Goal: Transaction & Acquisition: Book appointment/travel/reservation

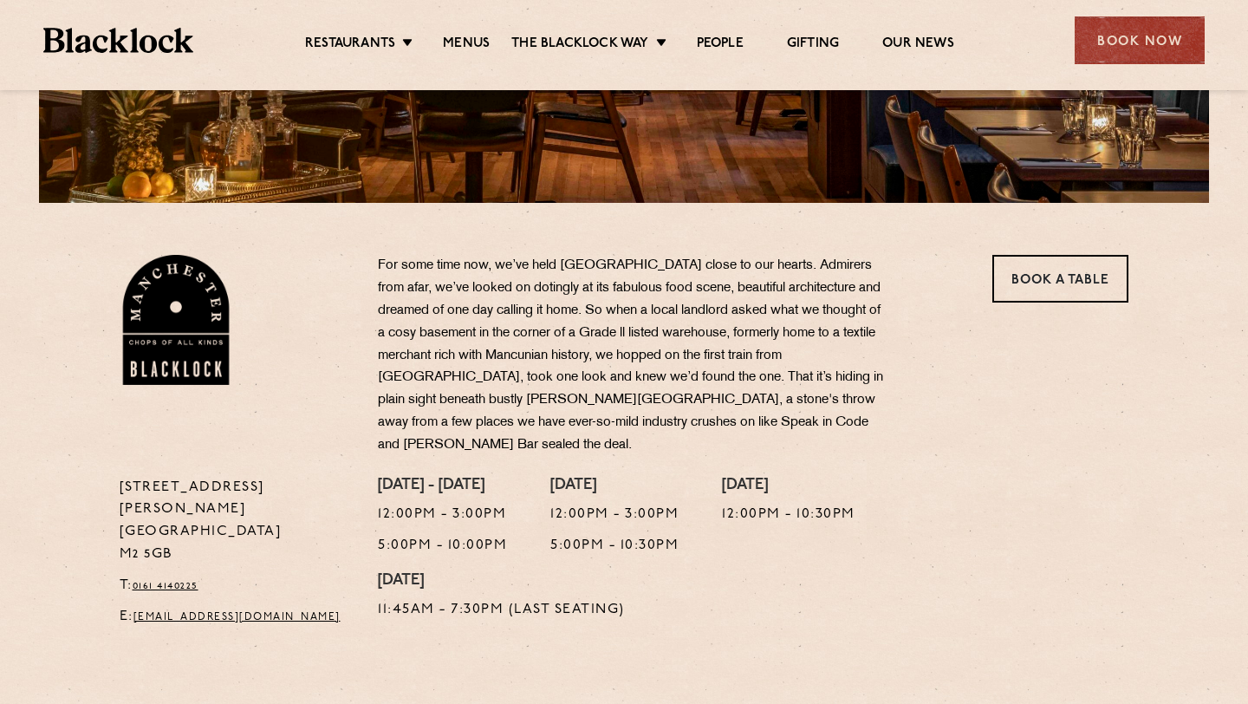
scroll to position [419, 0]
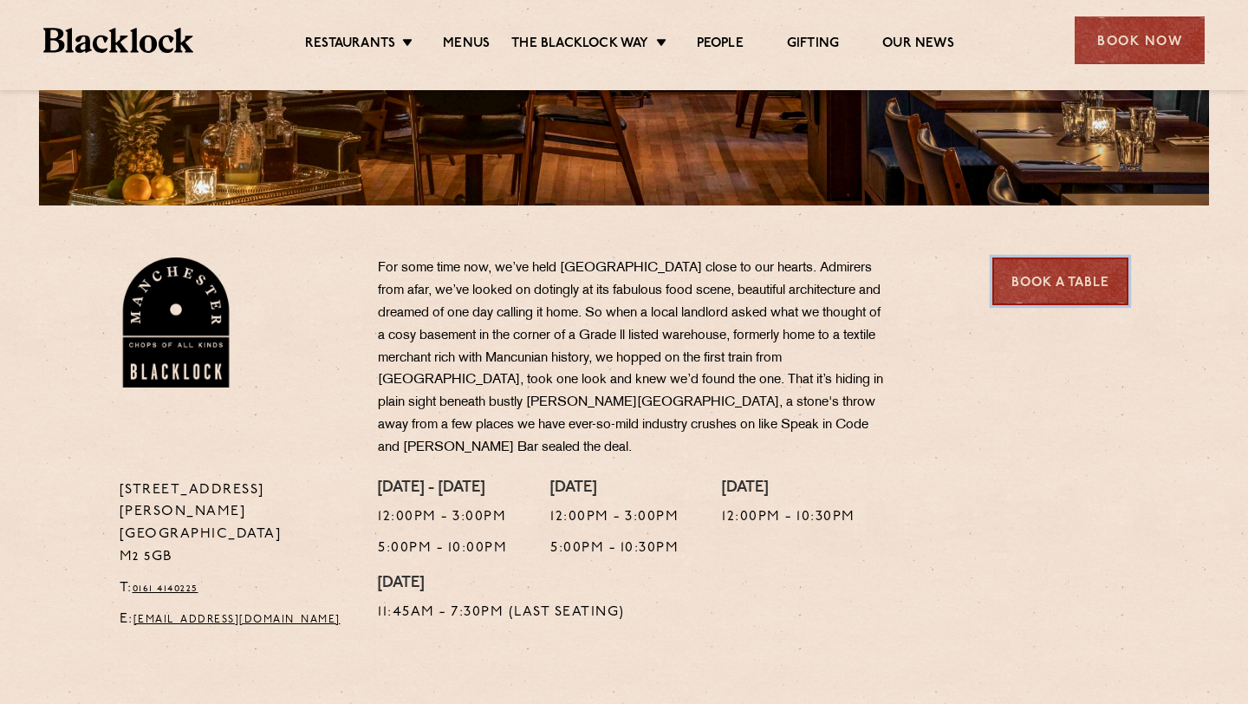
click at [1087, 287] on link "Book a Table" at bounding box center [1060, 281] width 136 height 48
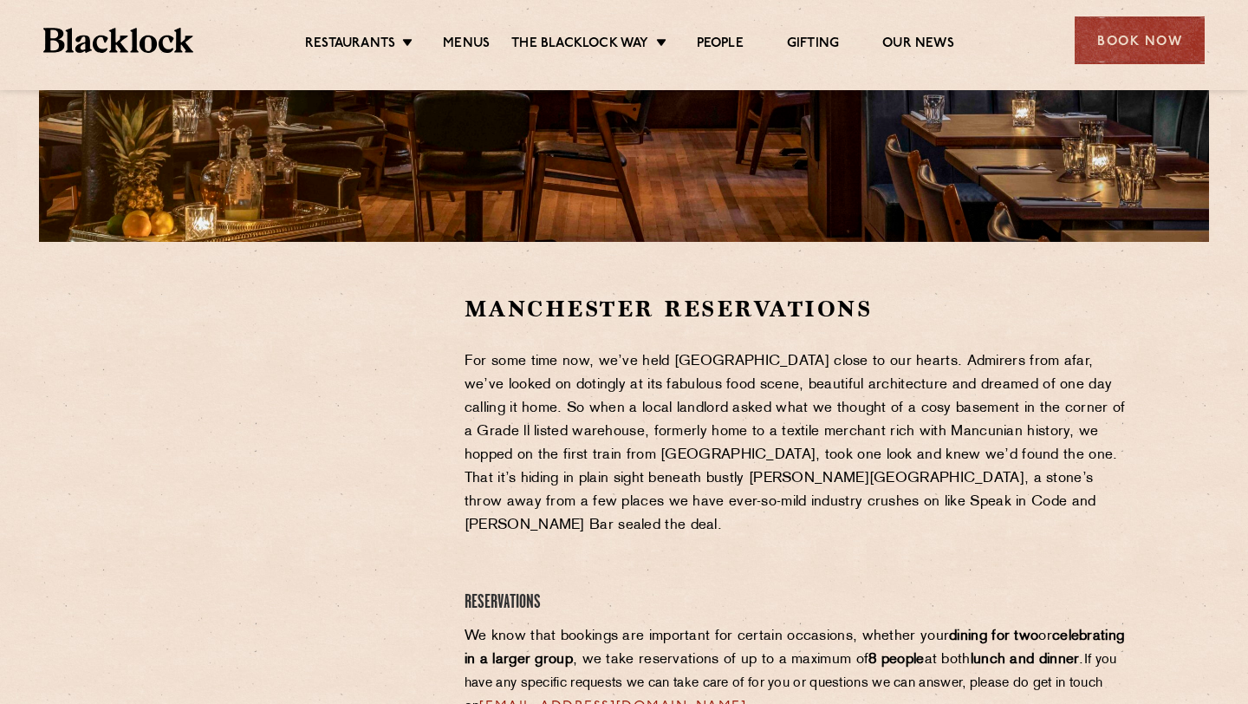
scroll to position [383, 0]
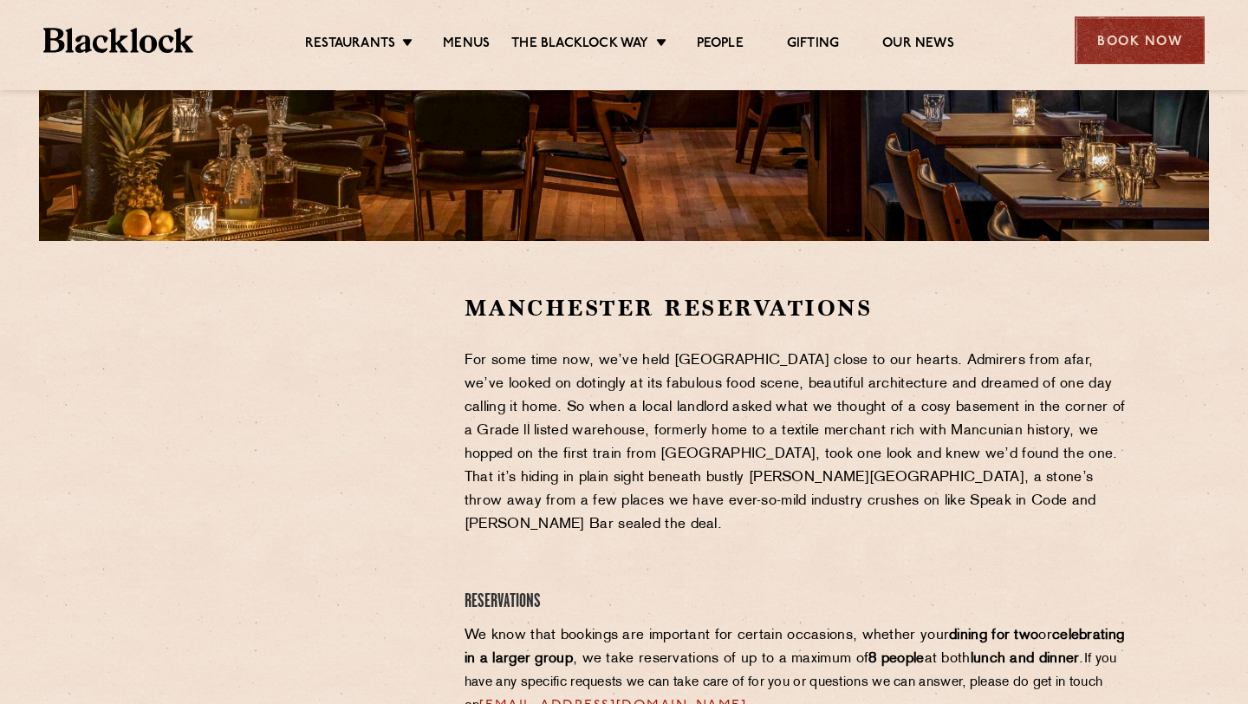
click at [1133, 41] on div "Book Now" at bounding box center [1140, 40] width 130 height 48
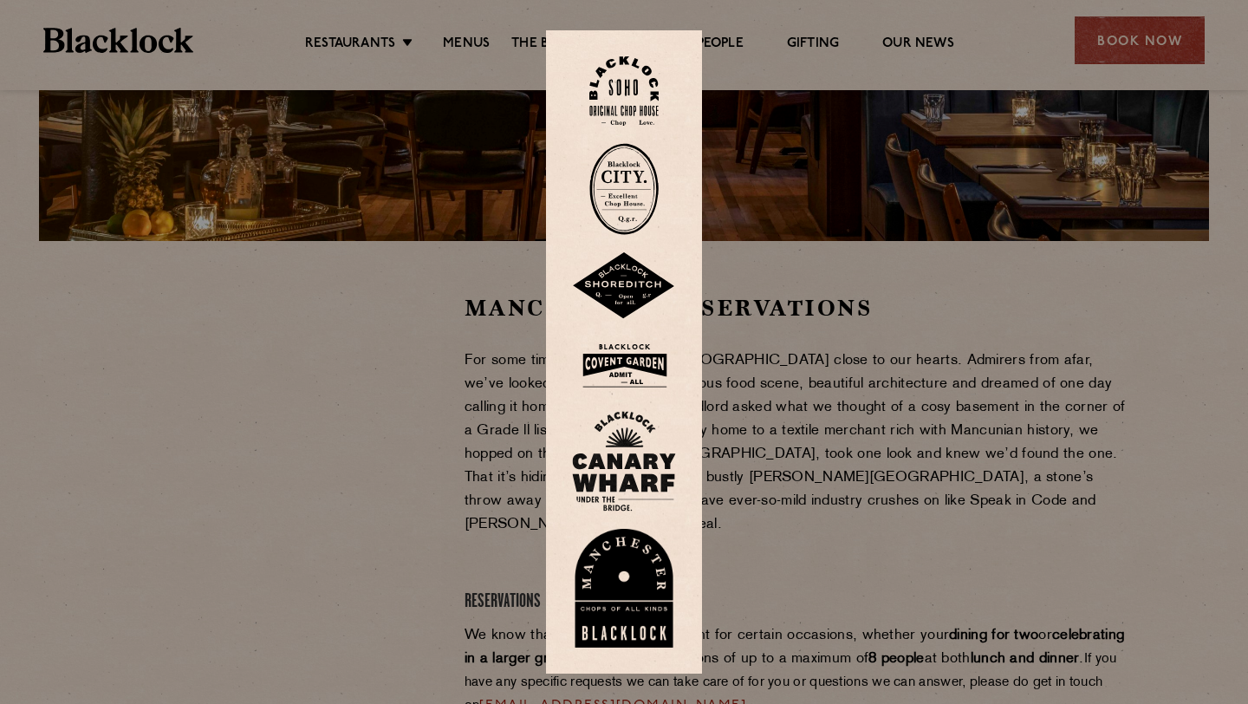
click at [627, 289] on img at bounding box center [624, 286] width 104 height 68
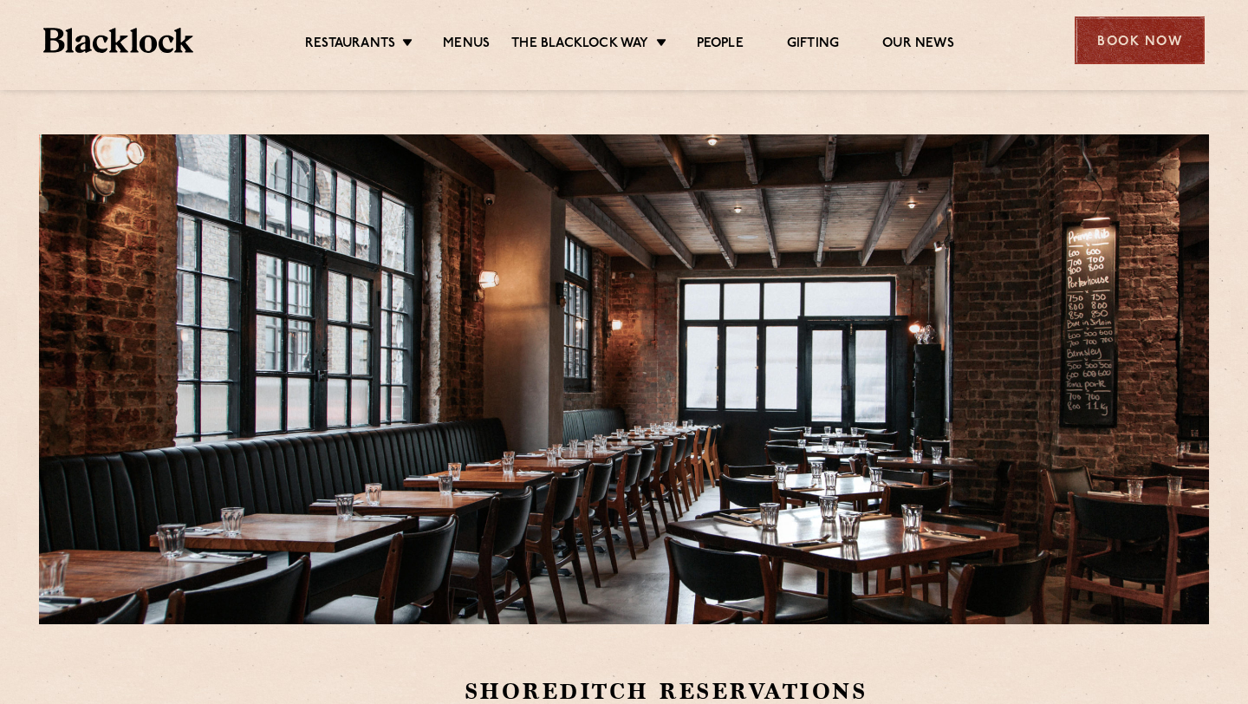
click at [1135, 43] on div "Book Now" at bounding box center [1140, 40] width 130 height 48
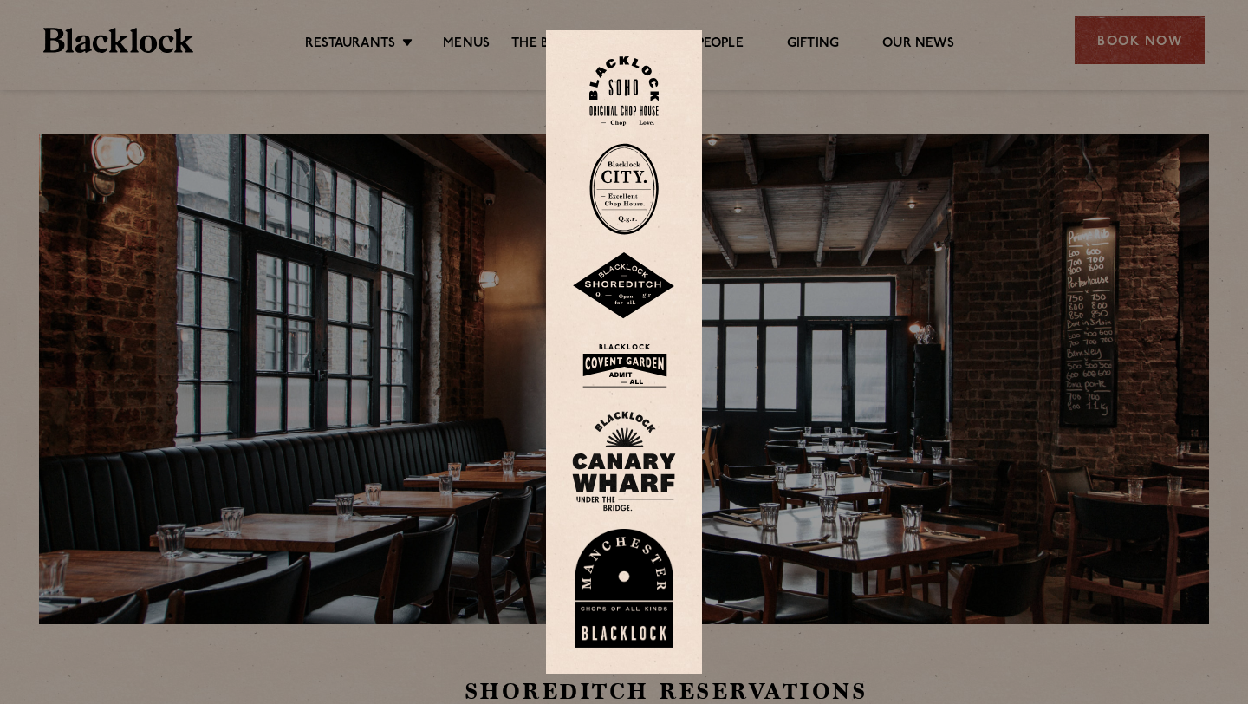
click at [612, 584] on img at bounding box center [624, 589] width 104 height 120
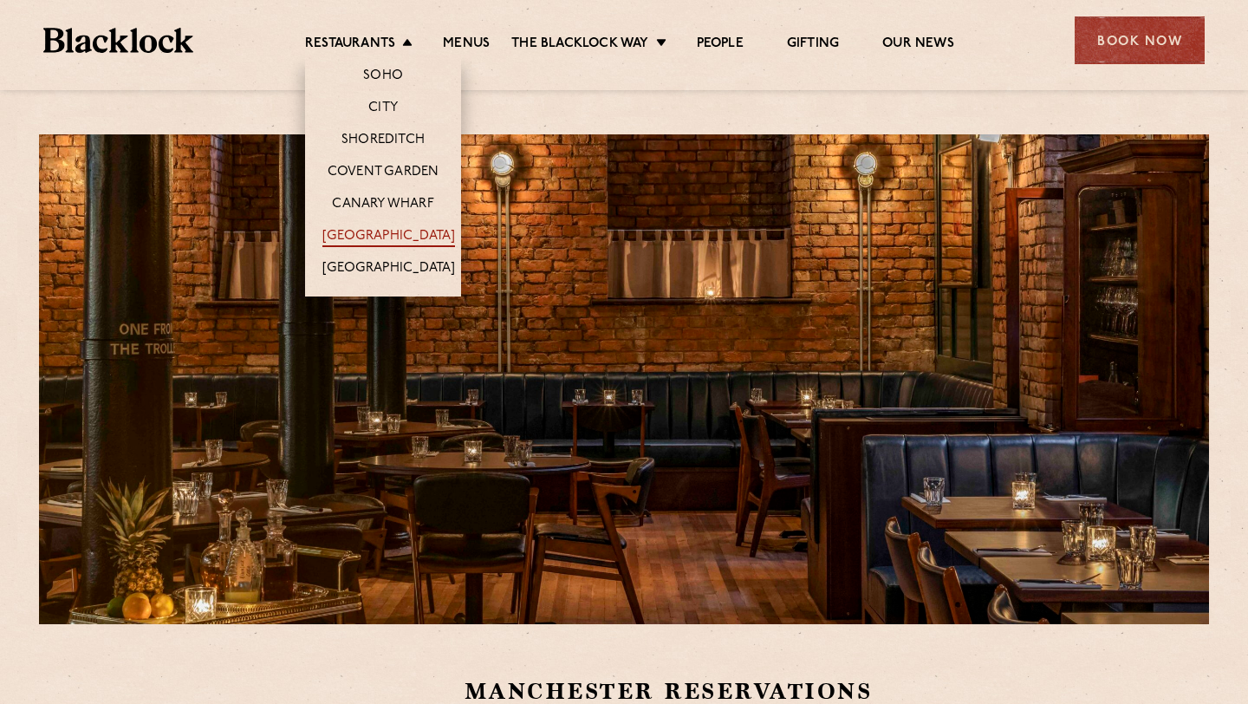
click at [374, 228] on link "[GEOGRAPHIC_DATA]" at bounding box center [388, 237] width 133 height 19
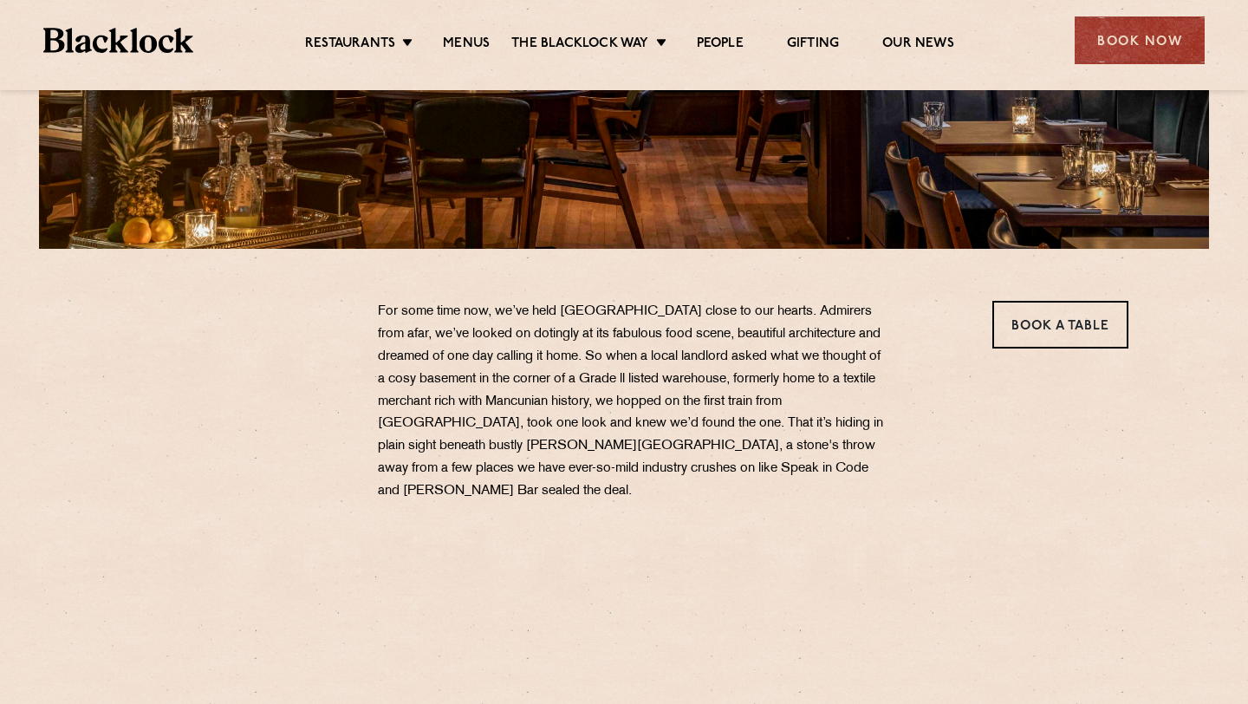
scroll to position [524, 0]
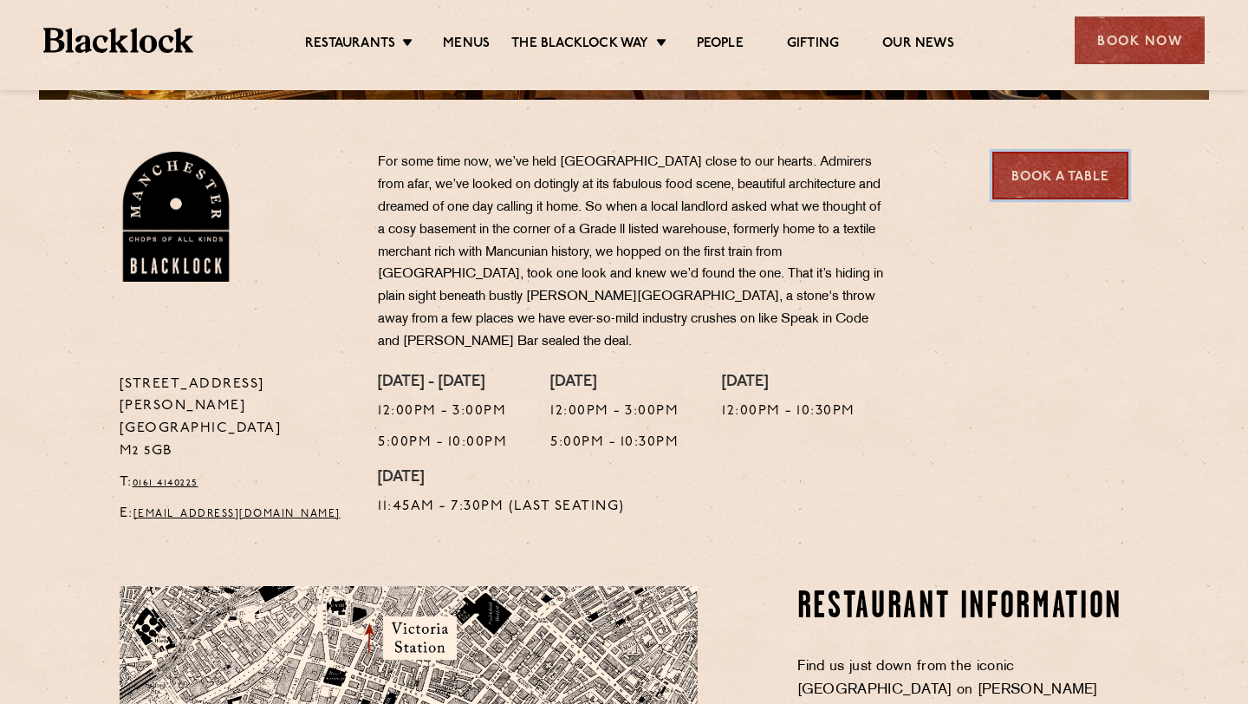
click at [1047, 191] on link "Book a Table" at bounding box center [1060, 176] width 136 height 48
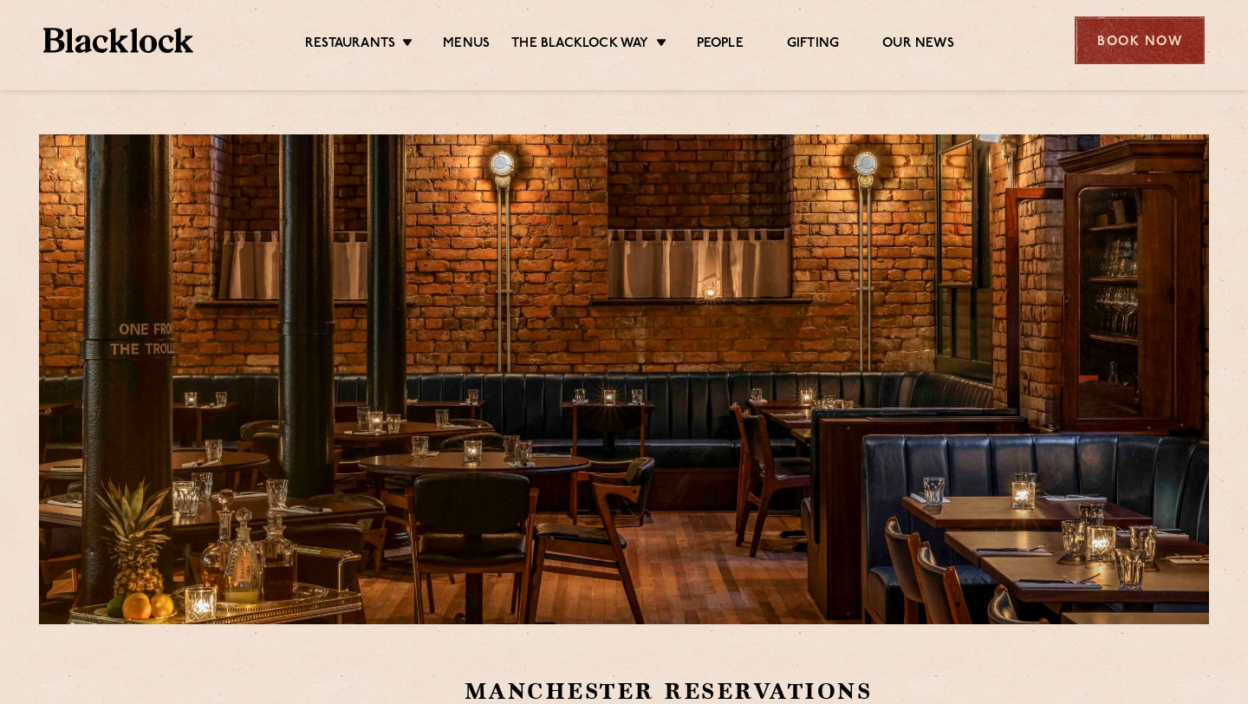
click at [1150, 41] on div "Book Now" at bounding box center [1140, 40] width 130 height 48
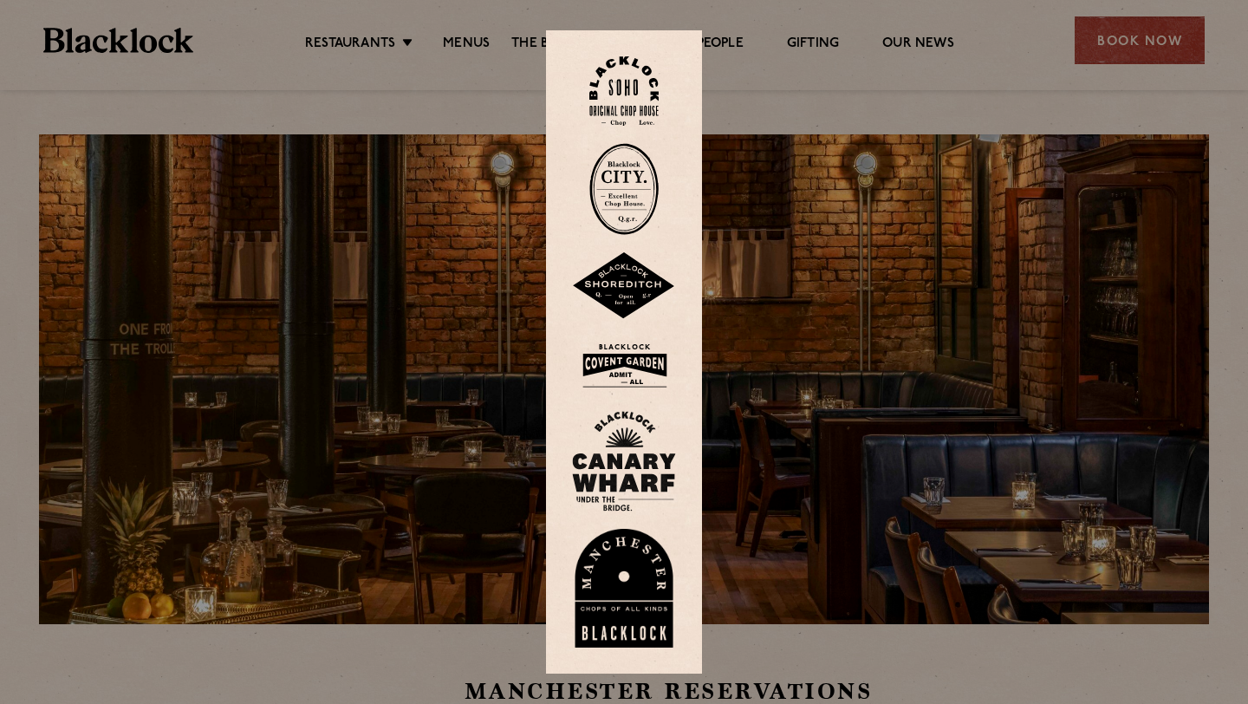
click at [601, 292] on img at bounding box center [624, 286] width 104 height 68
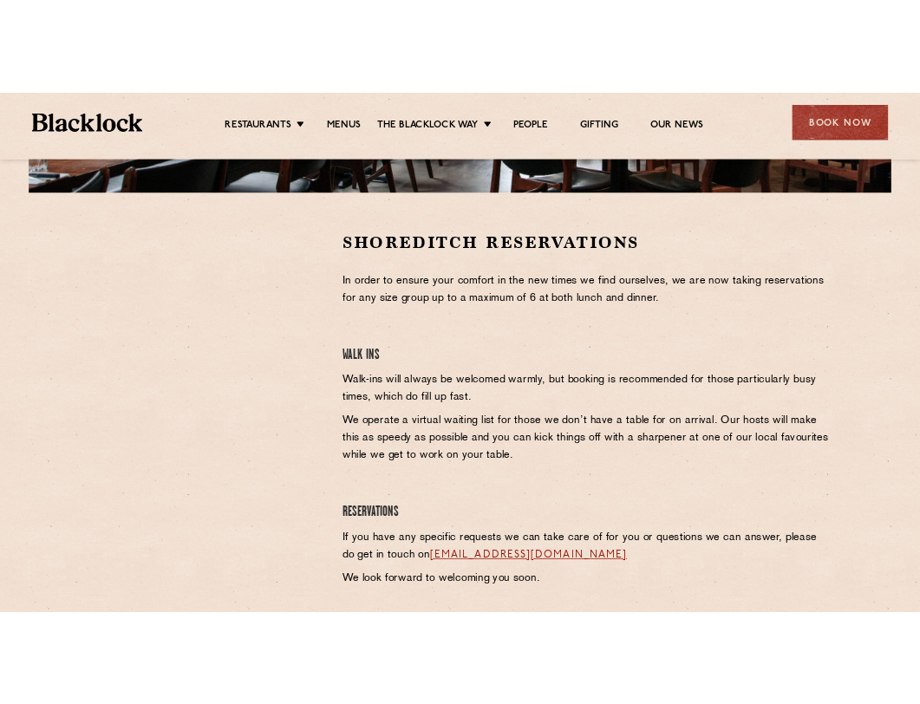
scroll to position [522, 0]
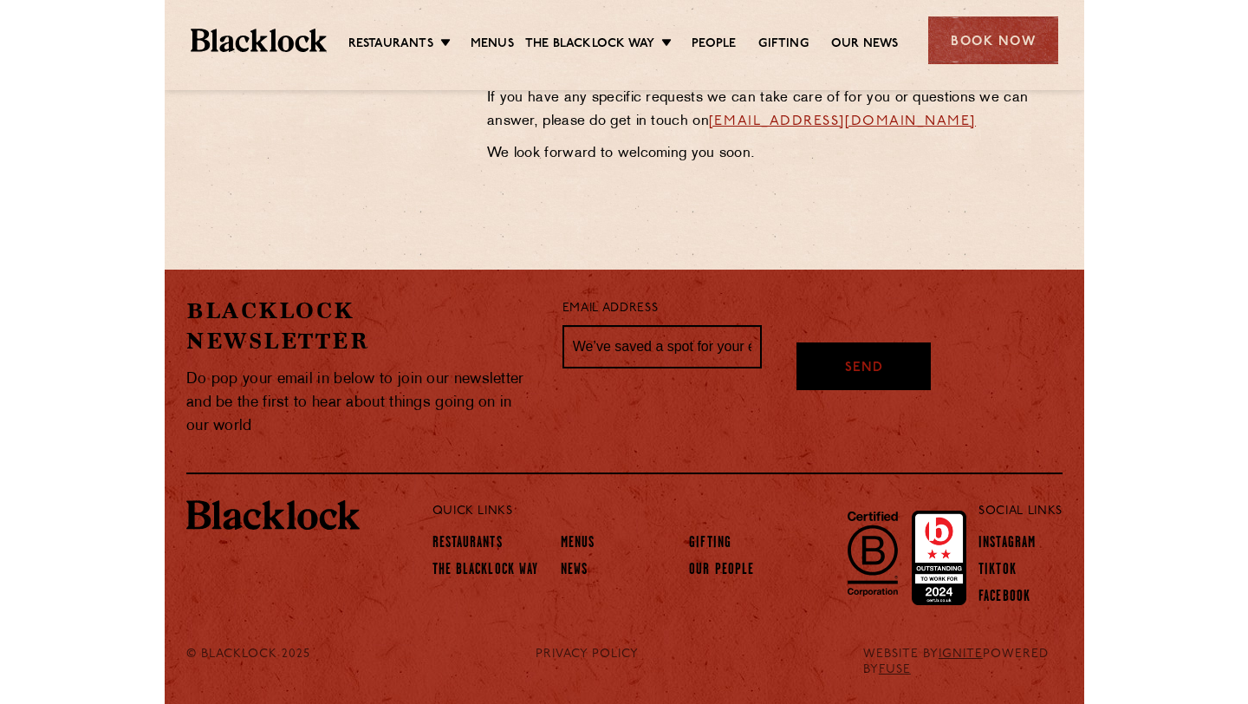
scroll to position [522, 0]
